Goal: Information Seeking & Learning: Learn about a topic

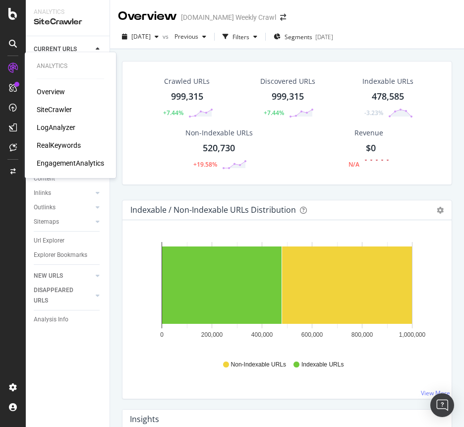
click at [62, 108] on div "SiteCrawler" at bounding box center [54, 110] width 35 height 10
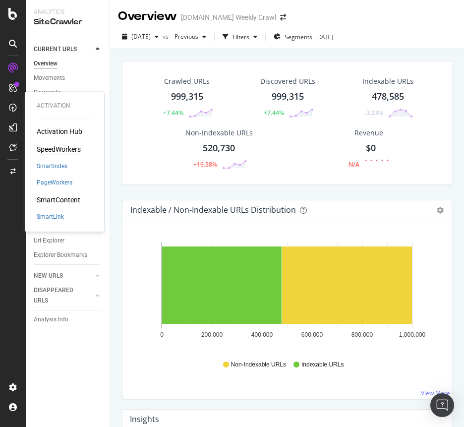
click at [62, 147] on div "SpeedWorkers" at bounding box center [59, 149] width 44 height 10
